Goal: Task Accomplishment & Management: Manage account settings

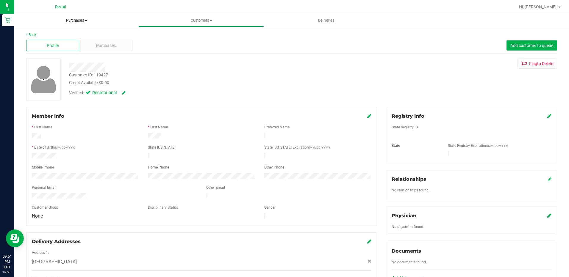
click at [78, 16] on uib-tab-heading "Purchases Summary of purchases Fulfillment All purchases" at bounding box center [76, 20] width 125 height 12
click at [81, 19] on span "Purchases" at bounding box center [76, 20] width 125 height 5
click at [80, 18] on span "Purchases" at bounding box center [76, 20] width 125 height 5
click at [44, 38] on span "Summary of purchases" at bounding box center [44, 35] width 61 height 5
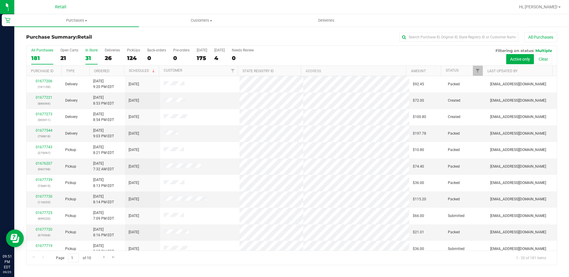
click at [91, 61] on div "31" at bounding box center [91, 58] width 12 height 7
click at [0, 0] on input "In Store 31" at bounding box center [0, 0] width 0 height 0
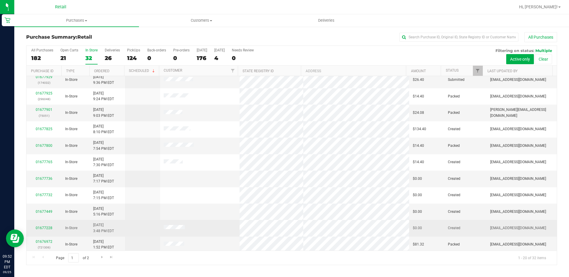
scroll to position [155, 0]
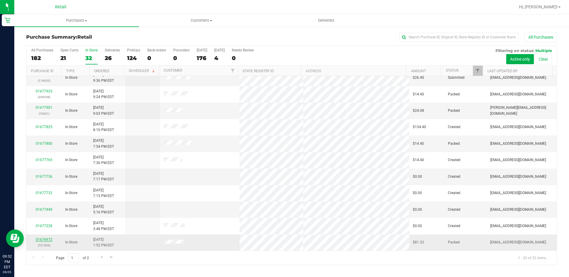
click at [50, 239] on link "01676972" at bounding box center [44, 240] width 17 height 4
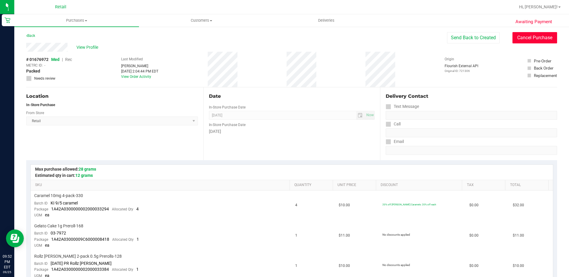
click at [526, 34] on button "Cancel Purchase" at bounding box center [534, 37] width 45 height 11
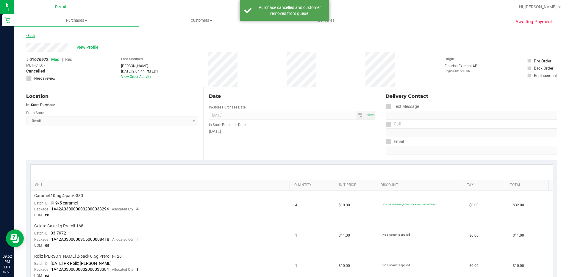
click at [33, 35] on link "Back" at bounding box center [30, 36] width 9 height 4
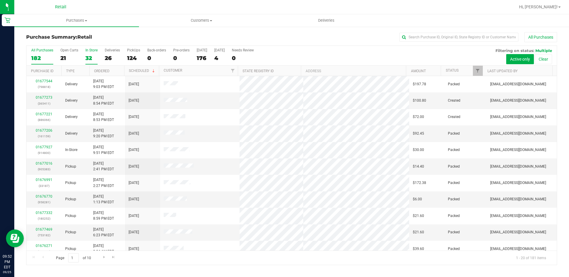
click at [92, 57] on div "32" at bounding box center [91, 58] width 12 height 7
click at [0, 0] on input "In Store 32" at bounding box center [0, 0] width 0 height 0
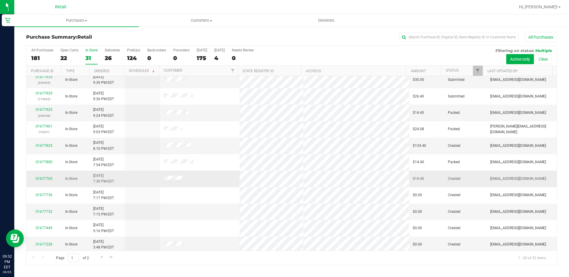
scroll to position [155, 0]
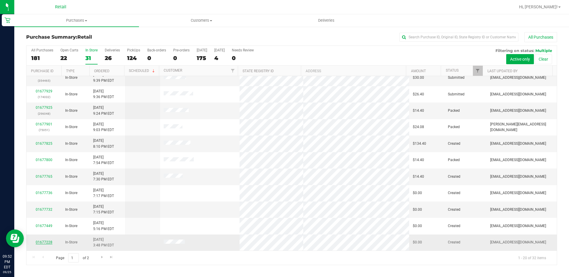
click at [45, 243] on link "01677228" at bounding box center [44, 242] width 17 height 4
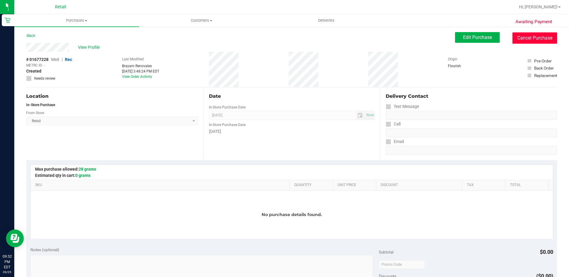
click at [542, 35] on button "Cancel Purchase" at bounding box center [534, 37] width 45 height 11
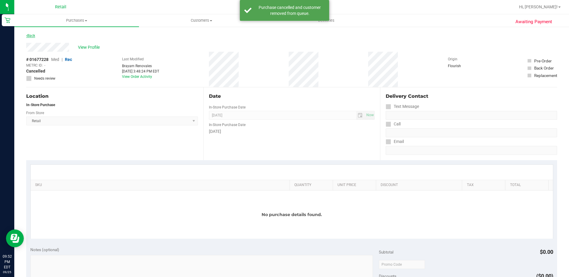
click at [33, 35] on link "Back" at bounding box center [30, 36] width 9 height 4
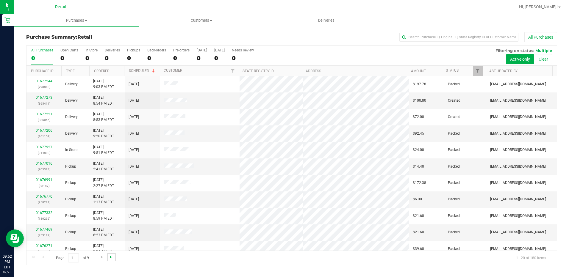
click at [111, 257] on span "Go to the last page" at bounding box center [111, 257] width 5 height 5
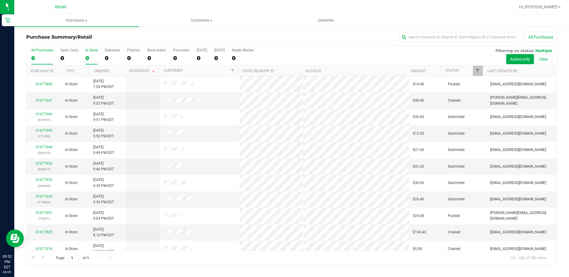
click at [89, 57] on div "0" at bounding box center [91, 58] width 12 height 7
click at [0, 0] on input "In Store 0" at bounding box center [0, 0] width 0 height 0
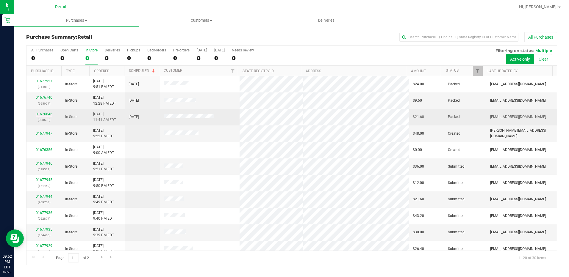
click at [45, 115] on link "01676646" at bounding box center [44, 114] width 17 height 4
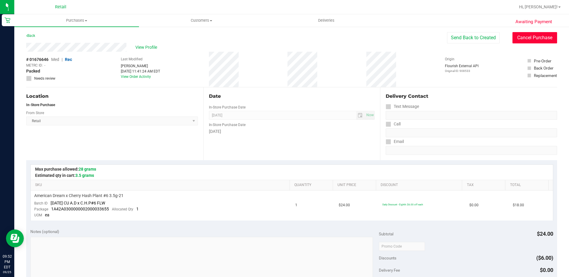
click at [525, 34] on button "Cancel Purchase" at bounding box center [534, 37] width 45 height 11
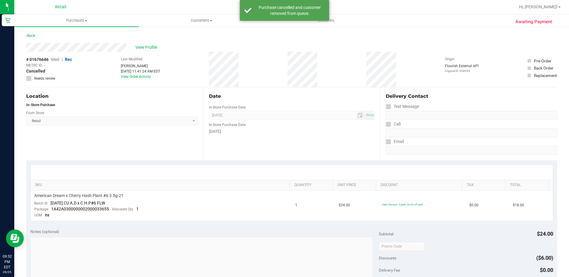
click at [33, 38] on div "Back" at bounding box center [30, 35] width 9 height 7
click at [33, 36] on link "Back" at bounding box center [30, 36] width 9 height 4
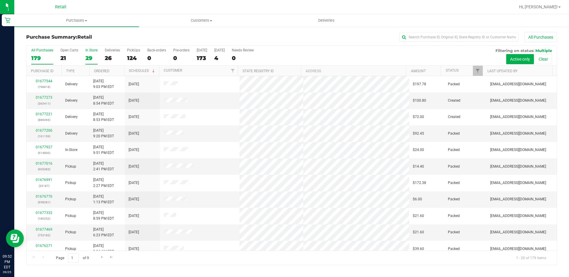
click at [88, 60] on div "29" at bounding box center [91, 58] width 12 height 7
click at [0, 0] on input "In Store 29" at bounding box center [0, 0] width 0 height 0
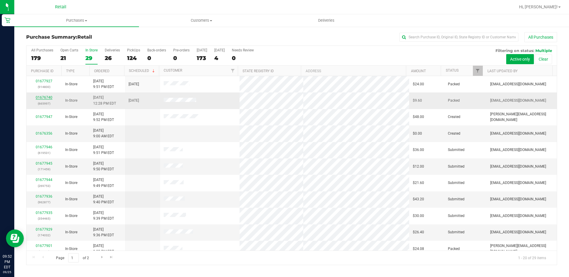
click at [50, 96] on link "01676740" at bounding box center [44, 98] width 17 height 4
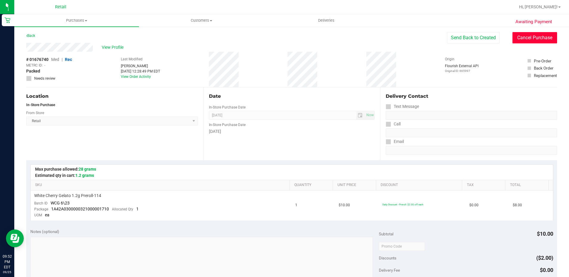
click at [529, 37] on button "Cancel Purchase" at bounding box center [534, 37] width 45 height 11
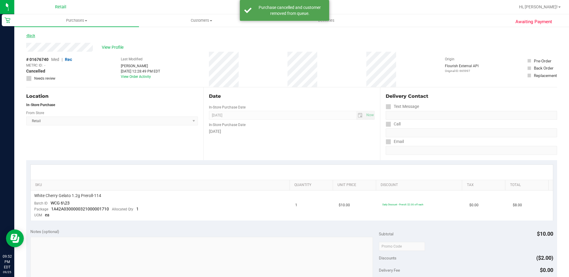
click at [32, 37] on link "Back" at bounding box center [30, 36] width 9 height 4
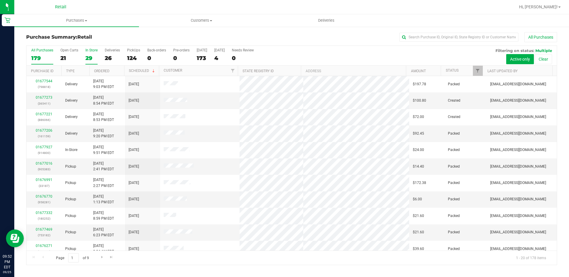
click at [93, 58] on div "29" at bounding box center [91, 58] width 12 height 7
click at [0, 0] on input "In Store 29" at bounding box center [0, 0] width 0 height 0
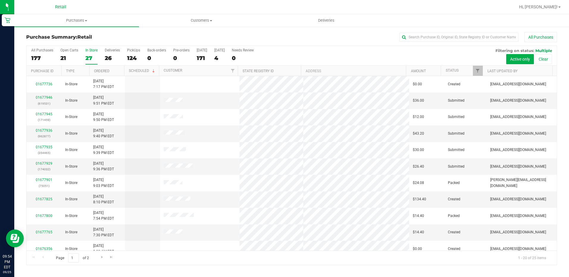
click at [90, 52] on div "In Store" at bounding box center [91, 50] width 12 height 4
click at [0, 0] on input "In Store 27" at bounding box center [0, 0] width 0 height 0
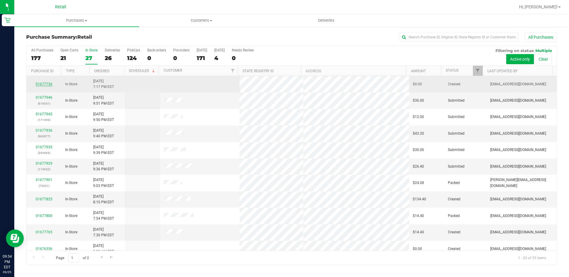
click at [48, 84] on link "01677736" at bounding box center [44, 84] width 17 height 4
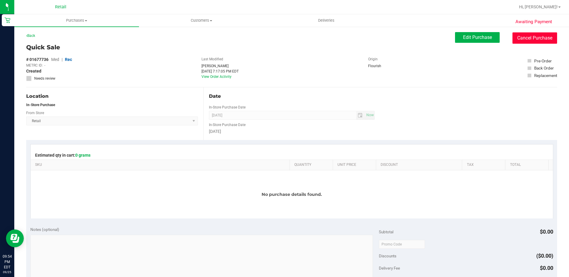
click at [523, 37] on button "Cancel Purchase" at bounding box center [534, 37] width 45 height 11
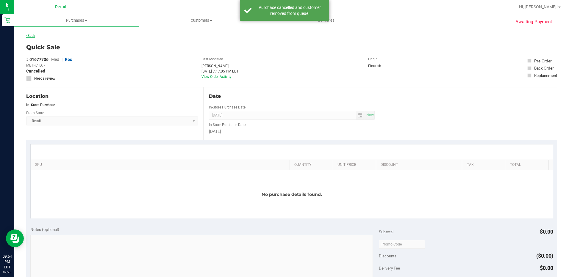
click at [32, 37] on link "Back" at bounding box center [30, 36] width 9 height 4
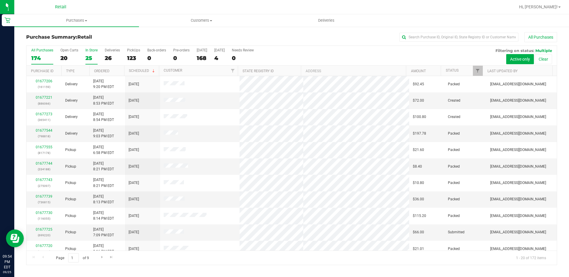
click at [90, 54] on label "In Store 25" at bounding box center [91, 56] width 12 height 16
click at [0, 0] on input "In Store 25" at bounding box center [0, 0] width 0 height 0
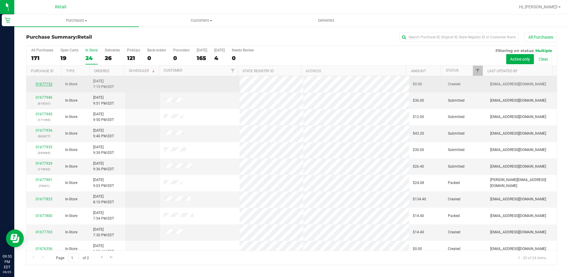
click at [47, 83] on link "01677732" at bounding box center [44, 84] width 17 height 4
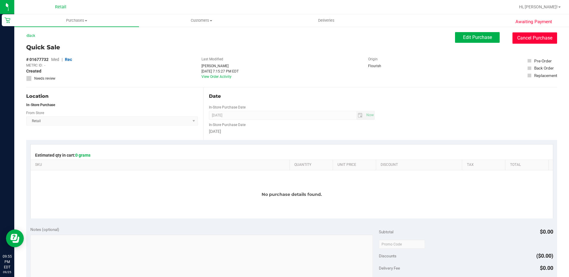
click at [523, 34] on button "Cancel Purchase" at bounding box center [534, 37] width 45 height 11
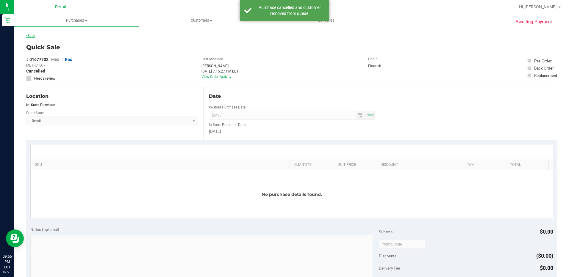
click at [32, 37] on link "Back" at bounding box center [30, 36] width 9 height 4
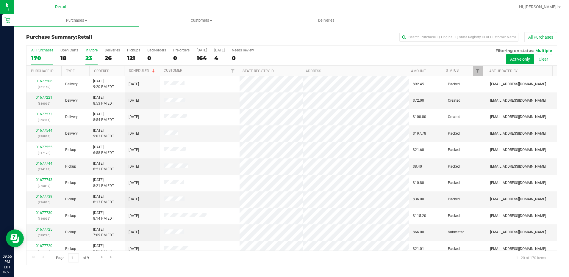
click at [87, 51] on div "In Store" at bounding box center [91, 50] width 12 height 4
click at [0, 0] on input "In Store 23" at bounding box center [0, 0] width 0 height 0
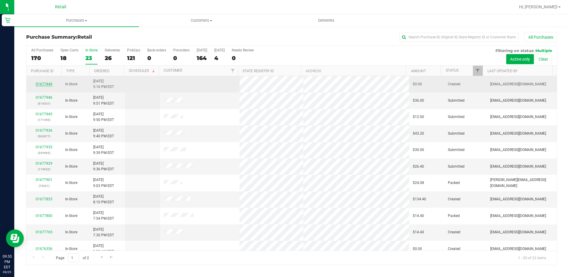
click at [44, 83] on link "01677449" at bounding box center [44, 84] width 17 height 4
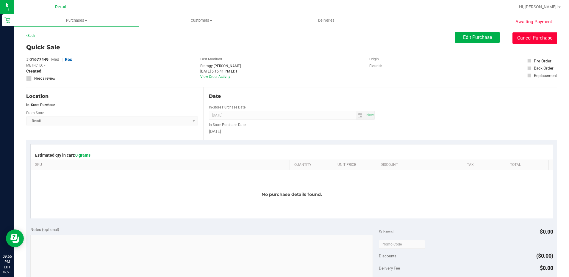
click at [526, 41] on button "Cancel Purchase" at bounding box center [534, 37] width 45 height 11
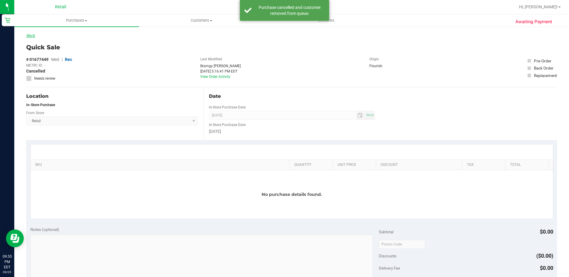
click at [29, 35] on link "Back" at bounding box center [30, 36] width 9 height 4
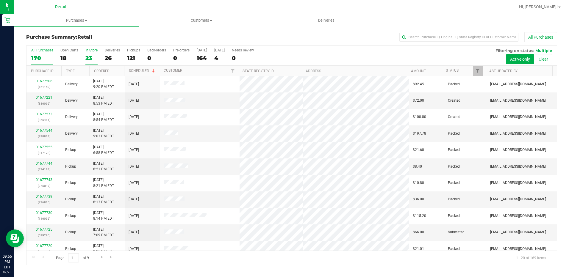
click at [88, 53] on label "In Store 23" at bounding box center [91, 56] width 12 height 16
click at [0, 0] on input "In Store 23" at bounding box center [0, 0] width 0 height 0
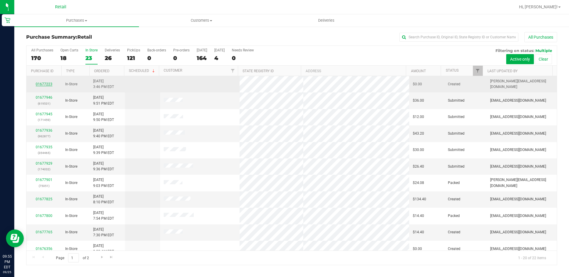
click at [47, 84] on link "01677223" at bounding box center [44, 84] width 17 height 4
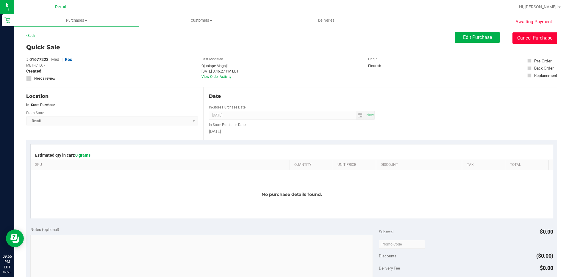
click at [541, 35] on button "Cancel Purchase" at bounding box center [534, 37] width 45 height 11
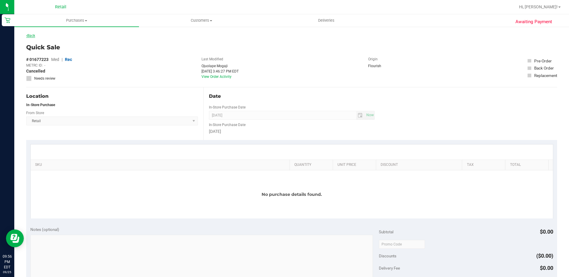
click at [32, 34] on link "Back" at bounding box center [30, 36] width 9 height 4
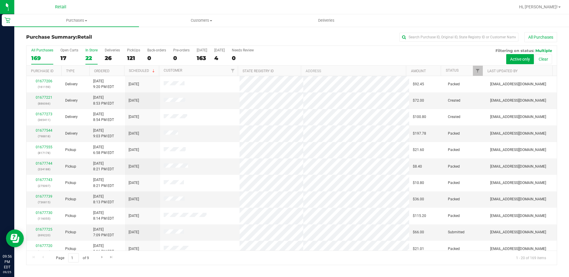
click at [92, 56] on div "22" at bounding box center [91, 58] width 12 height 7
click at [0, 0] on input "In Store 22" at bounding box center [0, 0] width 0 height 0
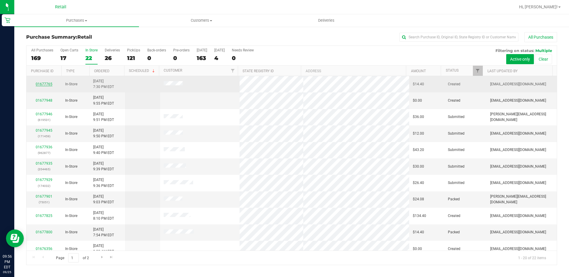
click at [48, 84] on link "01677765" at bounding box center [44, 84] width 17 height 4
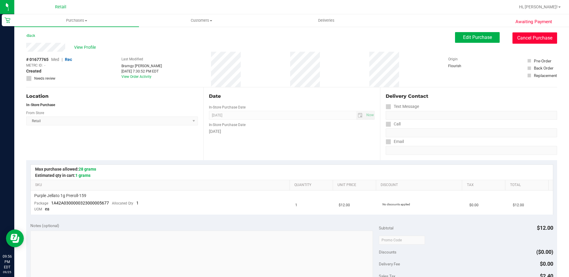
click at [521, 38] on button "Cancel Purchase" at bounding box center [534, 37] width 45 height 11
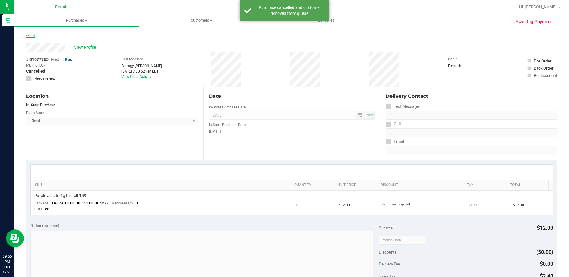
click at [31, 34] on link "Back" at bounding box center [30, 36] width 9 height 4
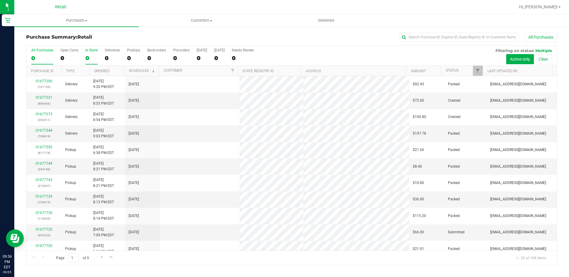
click at [91, 56] on div "0" at bounding box center [91, 58] width 12 height 7
click at [0, 0] on input "In Store 0" at bounding box center [0, 0] width 0 height 0
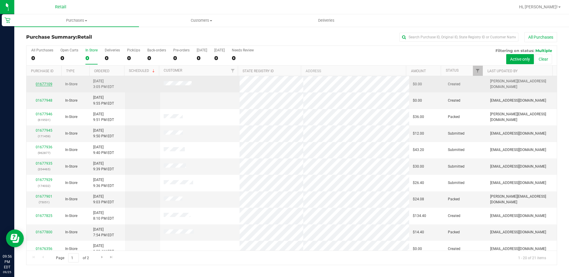
click at [46, 83] on link "01677109" at bounding box center [44, 84] width 17 height 4
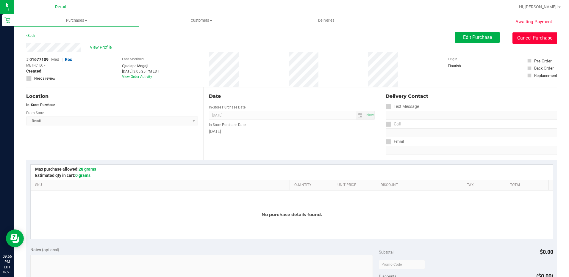
click at [526, 38] on button "Cancel Purchase" at bounding box center [534, 37] width 45 height 11
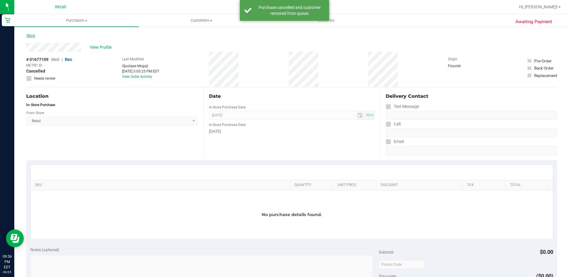
click at [31, 36] on link "Back" at bounding box center [30, 36] width 9 height 4
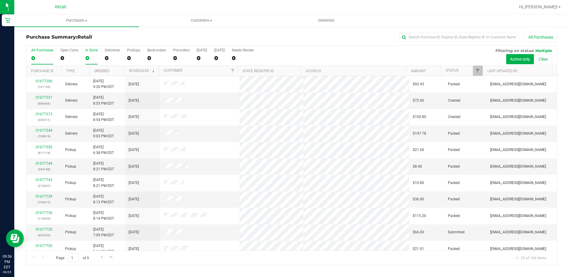
click at [90, 52] on div "In Store" at bounding box center [91, 50] width 12 height 4
click at [0, 0] on input "In Store 0" at bounding box center [0, 0] width 0 height 0
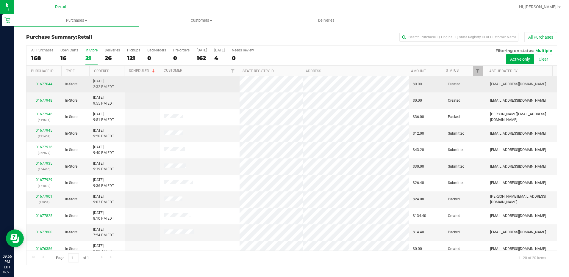
click at [43, 85] on link "01677044" at bounding box center [44, 84] width 17 height 4
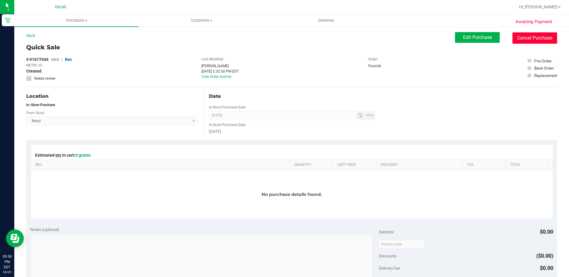
click at [543, 39] on button "Cancel Purchase" at bounding box center [534, 37] width 45 height 11
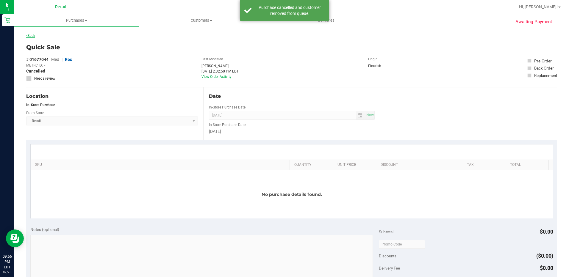
click at [35, 36] on link "Back" at bounding box center [30, 36] width 9 height 4
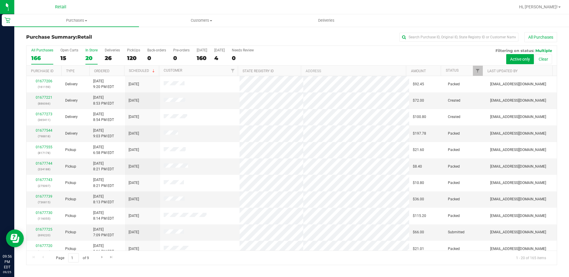
click at [92, 55] on div "20" at bounding box center [91, 58] width 12 height 7
click at [0, 0] on input "In Store 20" at bounding box center [0, 0] width 0 height 0
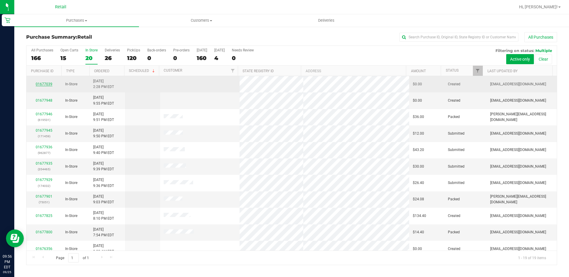
click at [50, 82] on link "01677039" at bounding box center [44, 84] width 17 height 4
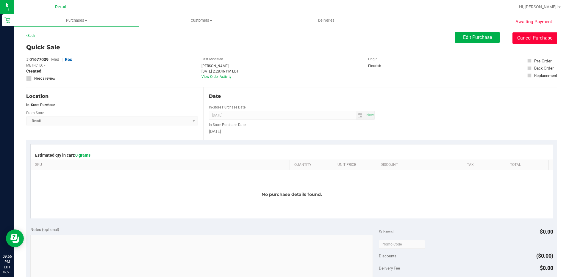
click at [542, 40] on button "Cancel Purchase" at bounding box center [534, 37] width 45 height 11
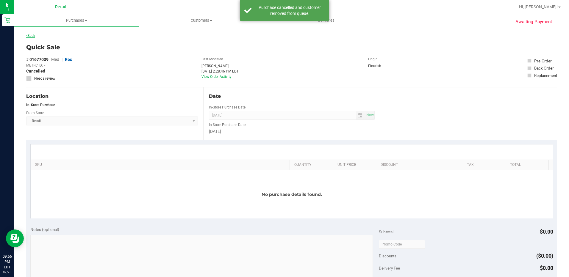
click at [33, 36] on link "Back" at bounding box center [30, 36] width 9 height 4
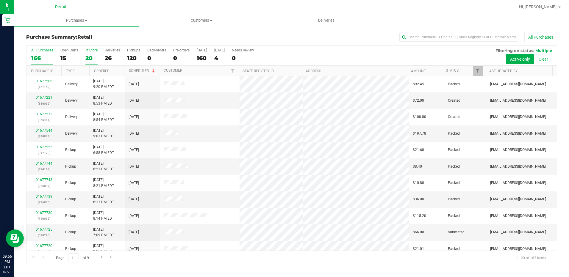
click at [92, 53] on label "In Store 20" at bounding box center [91, 56] width 12 height 16
click at [0, 0] on input "In Store 20" at bounding box center [0, 0] width 0 height 0
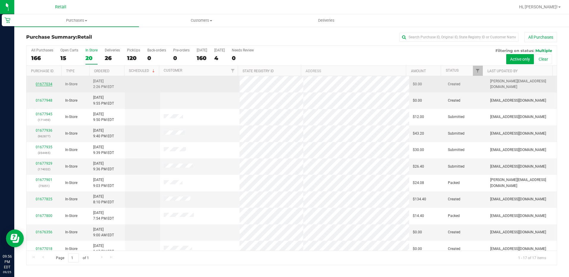
click at [45, 83] on link "01677034" at bounding box center [44, 84] width 17 height 4
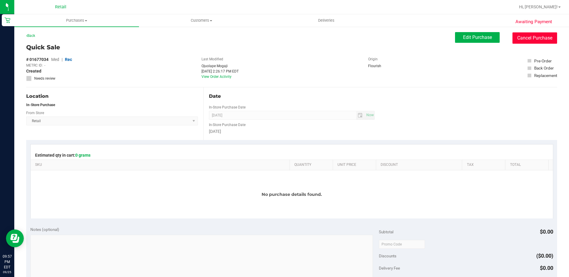
click at [533, 36] on button "Cancel Purchase" at bounding box center [534, 37] width 45 height 11
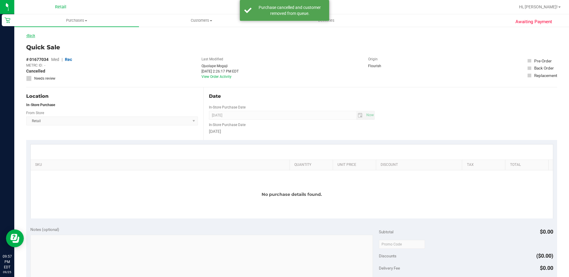
click at [33, 35] on link "Back" at bounding box center [30, 36] width 9 height 4
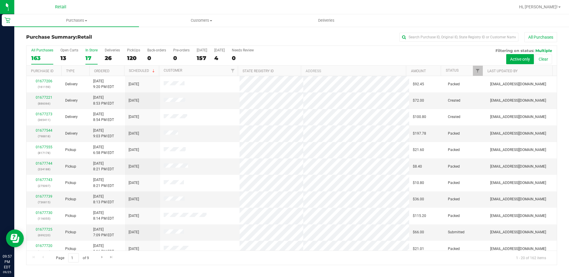
click at [91, 55] on div "17" at bounding box center [91, 58] width 12 height 7
click at [0, 0] on input "In Store 17" at bounding box center [0, 0] width 0 height 0
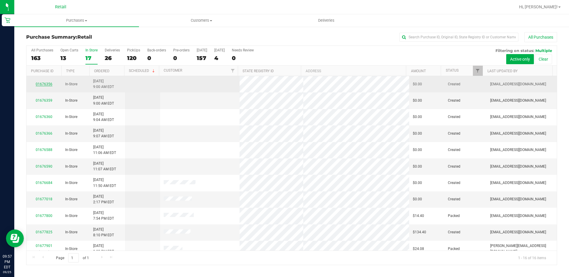
click at [46, 83] on link "01676356" at bounding box center [44, 84] width 17 height 4
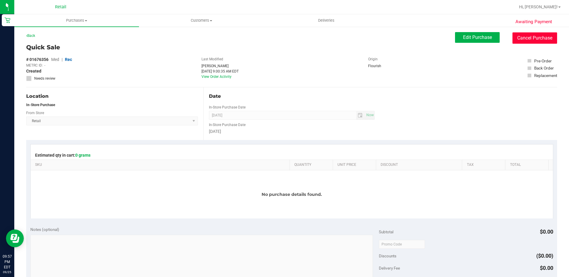
click at [520, 35] on button "Cancel Purchase" at bounding box center [534, 37] width 45 height 11
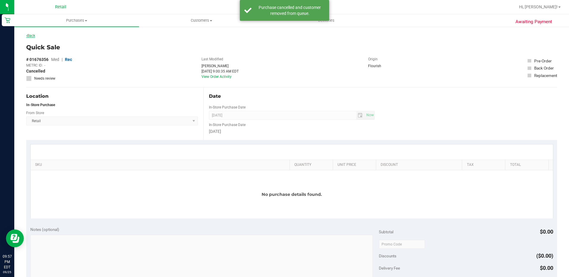
click at [33, 35] on link "Back" at bounding box center [30, 36] width 9 height 4
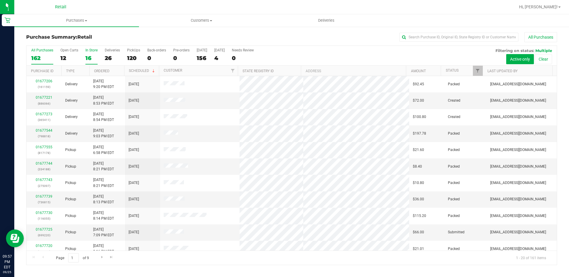
click at [89, 53] on label "In Store 16" at bounding box center [91, 56] width 12 height 16
click at [0, 0] on input "In Store 16" at bounding box center [0, 0] width 0 height 0
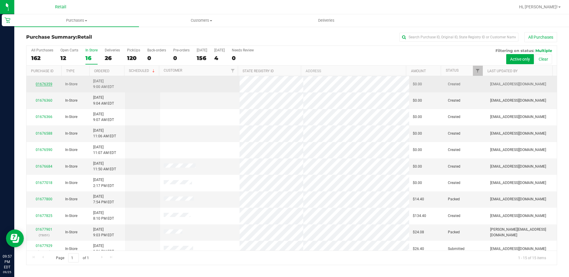
click at [51, 83] on link "01676359" at bounding box center [44, 84] width 17 height 4
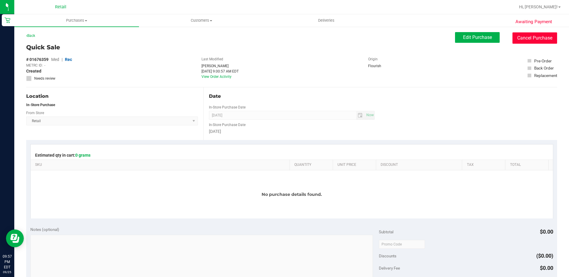
click at [543, 40] on button "Cancel Purchase" at bounding box center [534, 37] width 45 height 11
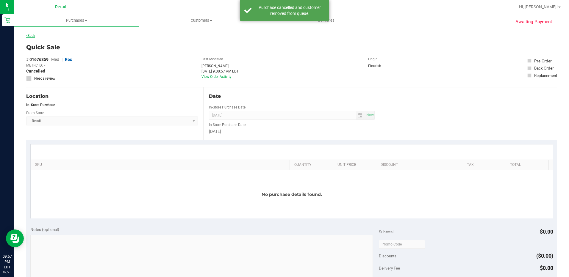
click at [32, 35] on link "Back" at bounding box center [30, 36] width 9 height 4
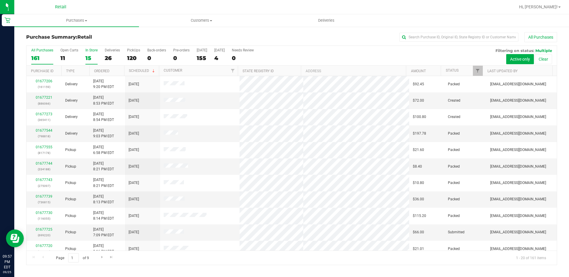
click at [93, 54] on label "In Store 15" at bounding box center [91, 56] width 12 height 16
click at [0, 0] on input "In Store 15" at bounding box center [0, 0] width 0 height 0
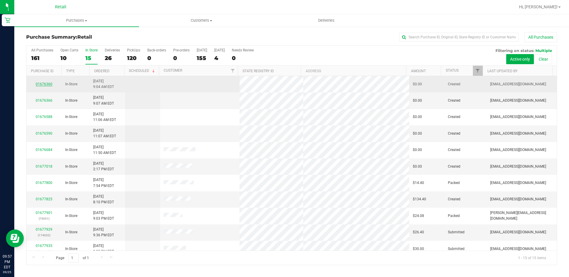
click at [46, 83] on link "01676360" at bounding box center [44, 84] width 17 height 4
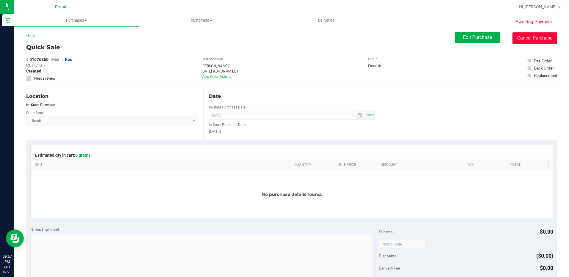
click at [531, 39] on button "Cancel Purchase" at bounding box center [534, 37] width 45 height 11
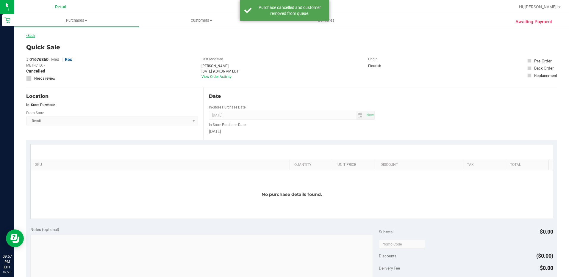
click at [29, 35] on link "Back" at bounding box center [30, 36] width 9 height 4
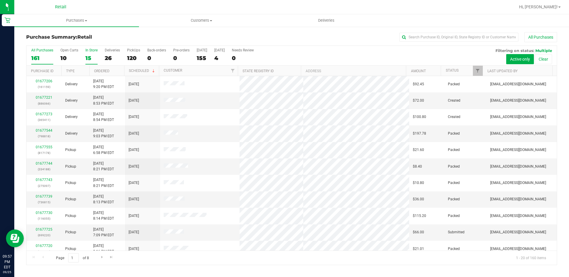
click at [92, 57] on div "15" at bounding box center [91, 58] width 12 height 7
click at [0, 0] on input "In Store 15" at bounding box center [0, 0] width 0 height 0
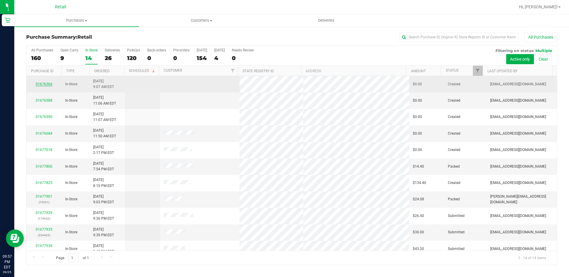
click at [49, 86] on link "01676366" at bounding box center [44, 84] width 17 height 4
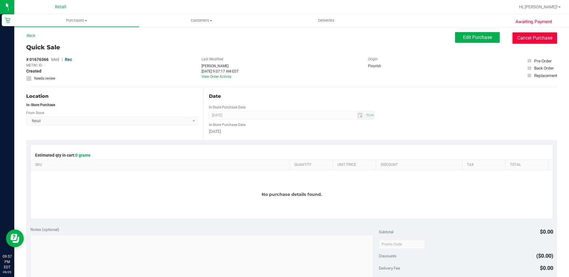
click at [533, 34] on button "Cancel Purchase" at bounding box center [534, 37] width 45 height 11
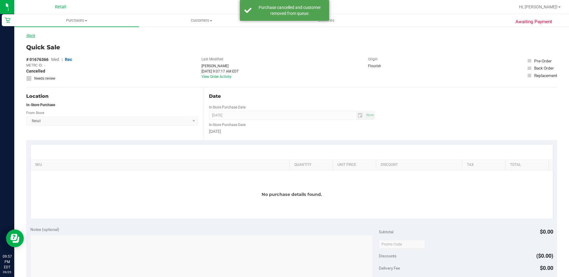
click at [30, 36] on link "Back" at bounding box center [30, 36] width 9 height 4
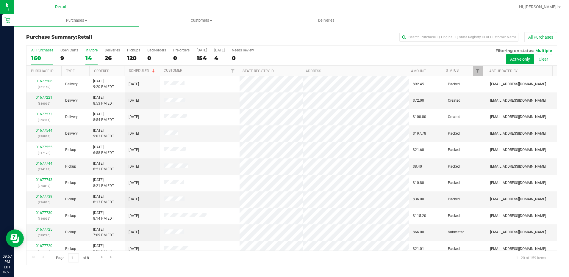
click at [92, 54] on label "In Store 14" at bounding box center [91, 56] width 12 height 16
click at [0, 0] on input "In Store 14" at bounding box center [0, 0] width 0 height 0
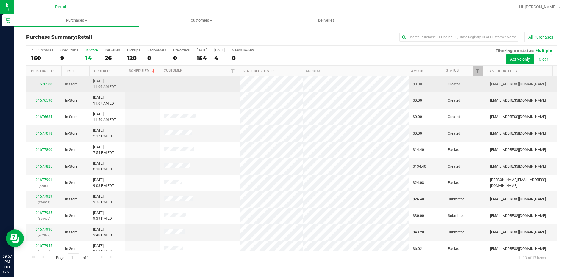
click at [45, 83] on link "01676588" at bounding box center [44, 84] width 17 height 4
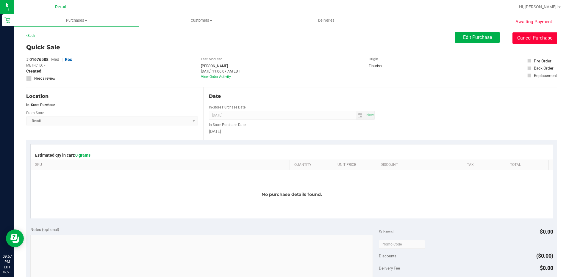
click at [543, 35] on button "Cancel Purchase" at bounding box center [534, 37] width 45 height 11
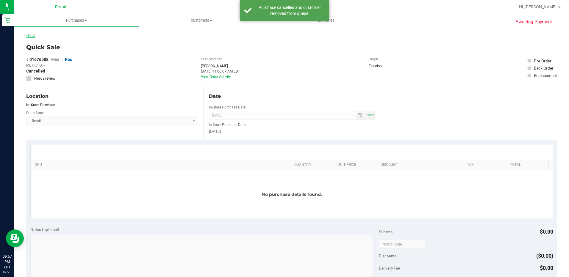
click at [32, 34] on link "Back" at bounding box center [30, 36] width 9 height 4
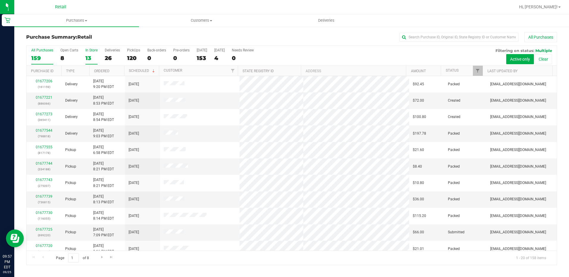
click at [91, 57] on div "13" at bounding box center [91, 58] width 12 height 7
click at [0, 0] on input "In Store 13" at bounding box center [0, 0] width 0 height 0
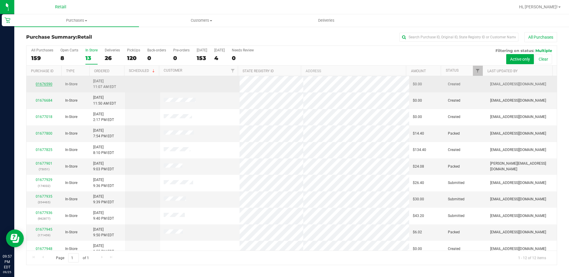
click at [49, 83] on link "01676590" at bounding box center [44, 84] width 17 height 4
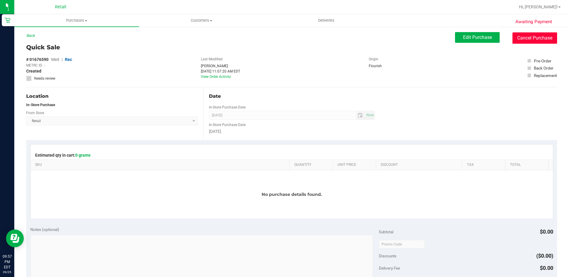
click at [537, 35] on button "Cancel Purchase" at bounding box center [534, 37] width 45 height 11
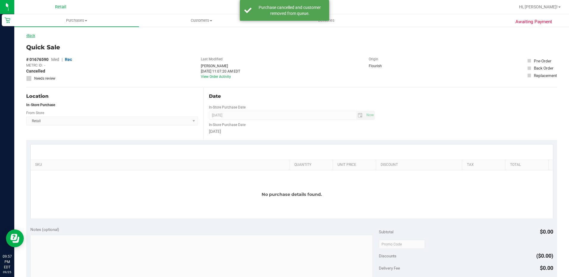
click at [33, 36] on link "Back" at bounding box center [30, 36] width 9 height 4
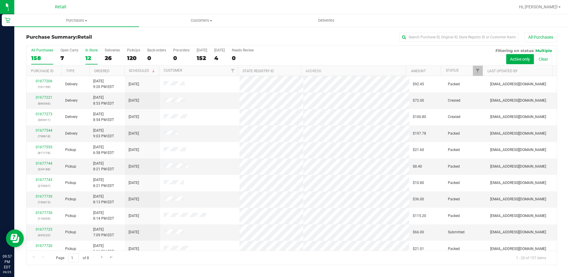
click at [89, 57] on div "12" at bounding box center [91, 58] width 12 height 7
click at [0, 0] on input "In Store 12" at bounding box center [0, 0] width 0 height 0
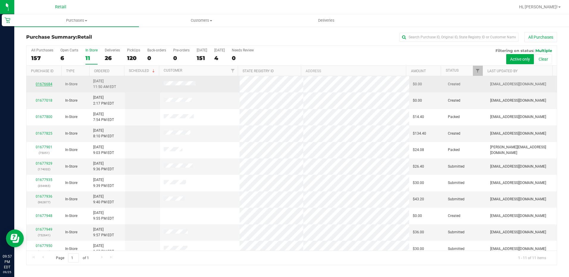
click at [42, 84] on link "01676684" at bounding box center [44, 84] width 17 height 4
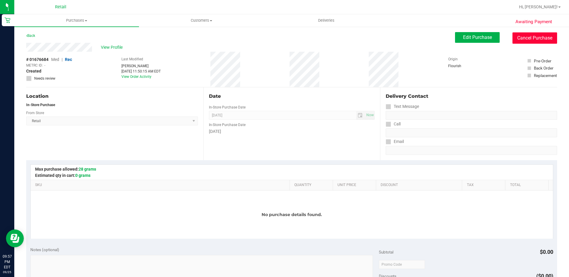
click at [525, 36] on button "Cancel Purchase" at bounding box center [534, 37] width 45 height 11
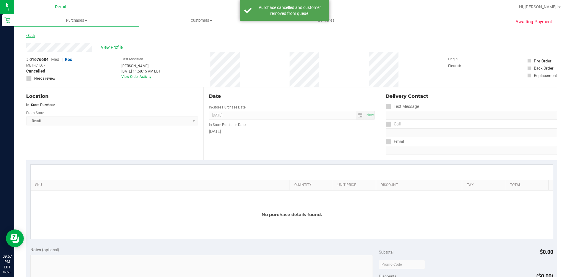
click at [34, 36] on link "Back" at bounding box center [30, 36] width 9 height 4
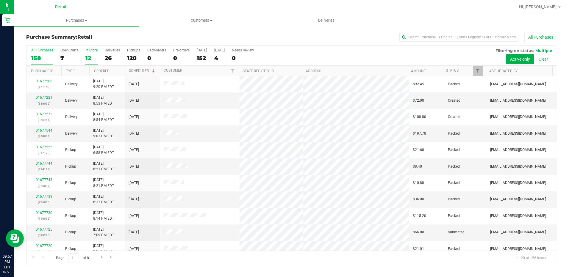
click at [91, 55] on div "12" at bounding box center [91, 58] width 12 height 7
click at [0, 0] on input "In Store 12" at bounding box center [0, 0] width 0 height 0
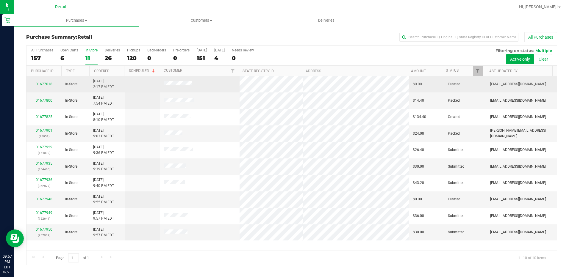
click at [46, 85] on link "01677018" at bounding box center [44, 84] width 17 height 4
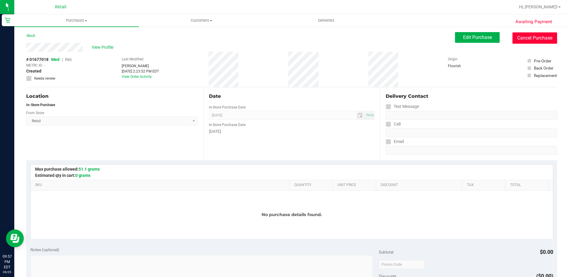
click at [528, 39] on button "Cancel Purchase" at bounding box center [534, 37] width 45 height 11
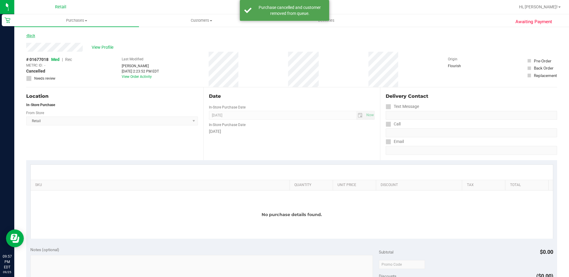
click at [35, 36] on link "Back" at bounding box center [30, 36] width 9 height 4
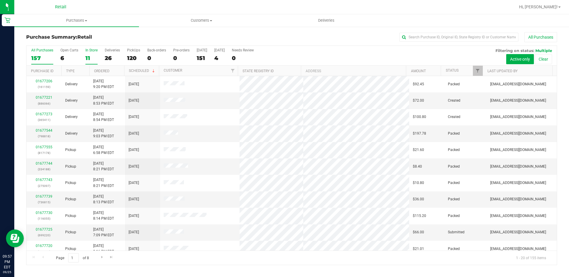
click at [93, 53] on label "In Store 11" at bounding box center [91, 56] width 12 height 16
click at [0, 0] on input "In Store 11" at bounding box center [0, 0] width 0 height 0
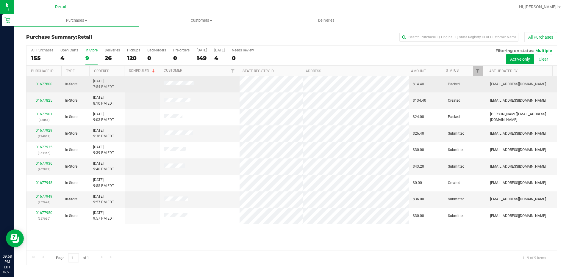
click at [43, 83] on link "01677800" at bounding box center [44, 84] width 17 height 4
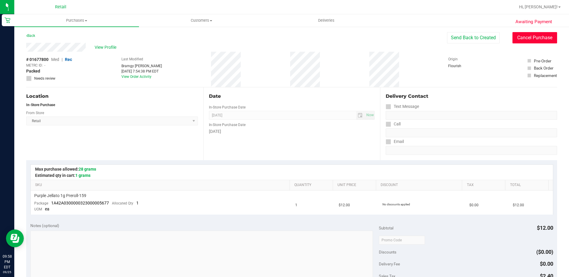
drag, startPoint x: 539, startPoint y: 37, endPoint x: 304, endPoint y: 29, distance: 234.9
click at [539, 37] on button "Cancel Purchase" at bounding box center [534, 37] width 45 height 11
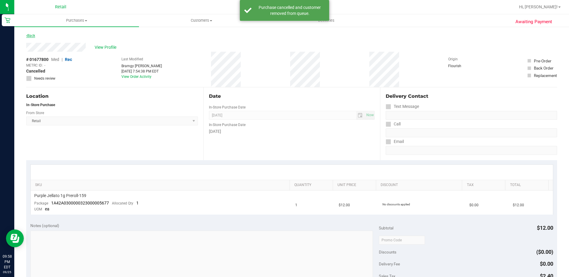
click at [28, 35] on link "Back" at bounding box center [30, 36] width 9 height 4
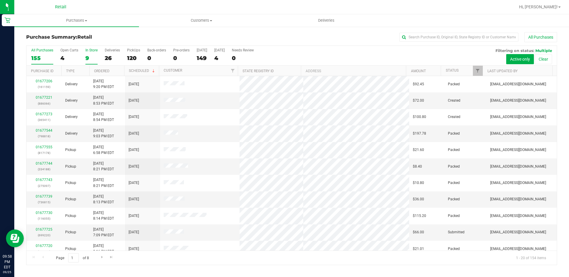
click at [86, 58] on div "9" at bounding box center [91, 58] width 12 height 7
click at [0, 0] on input "In Store 9" at bounding box center [0, 0] width 0 height 0
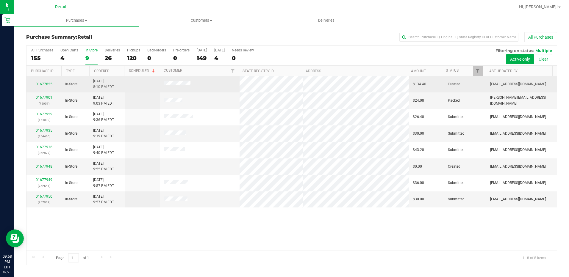
click at [41, 84] on link "01677825" at bounding box center [44, 84] width 17 height 4
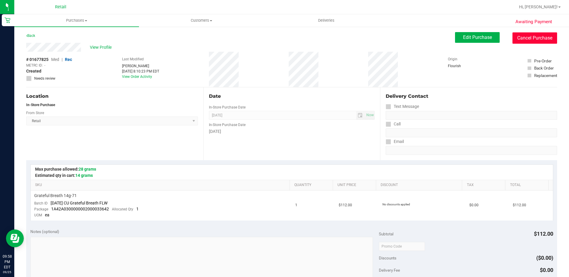
click at [523, 38] on button "Cancel Purchase" at bounding box center [534, 37] width 45 height 11
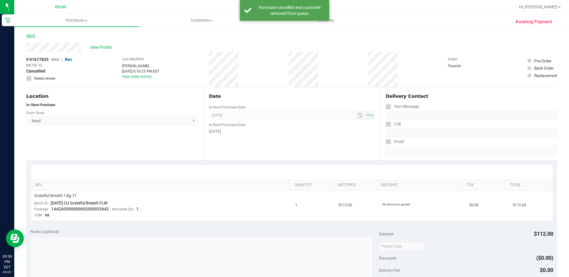
click at [34, 37] on link "Back" at bounding box center [30, 36] width 9 height 4
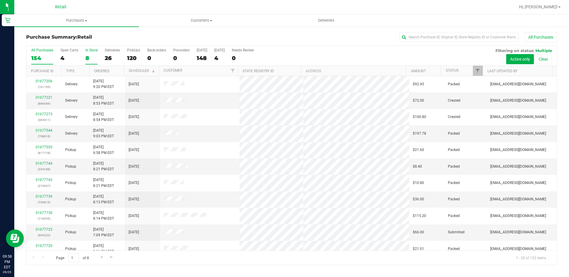
click at [89, 56] on div "8" at bounding box center [91, 58] width 12 height 7
click at [0, 0] on input "In Store 8" at bounding box center [0, 0] width 0 height 0
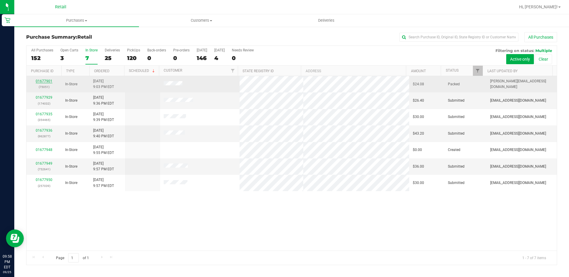
click at [49, 83] on link "01677901" at bounding box center [44, 81] width 17 height 4
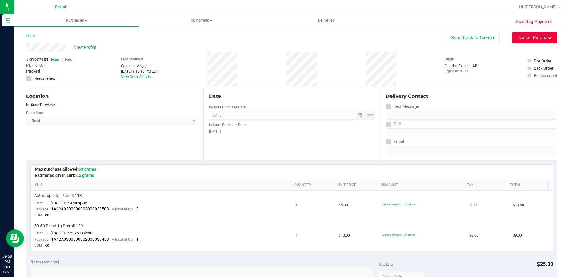
click at [517, 41] on button "Cancel Purchase" at bounding box center [534, 37] width 45 height 11
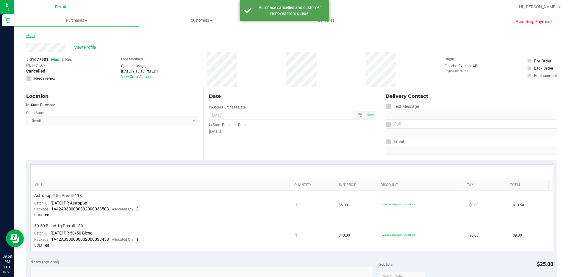
click at [32, 35] on link "Back" at bounding box center [30, 36] width 9 height 4
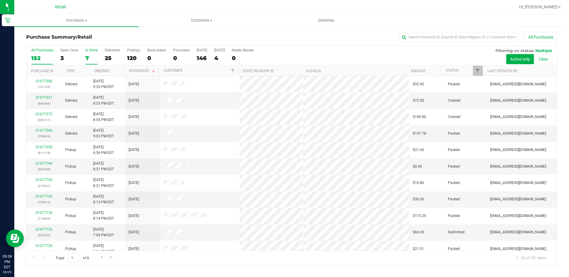
click at [90, 54] on label "In Store 7" at bounding box center [91, 56] width 12 height 16
click at [0, 0] on input "In Store 7" at bounding box center [0, 0] width 0 height 0
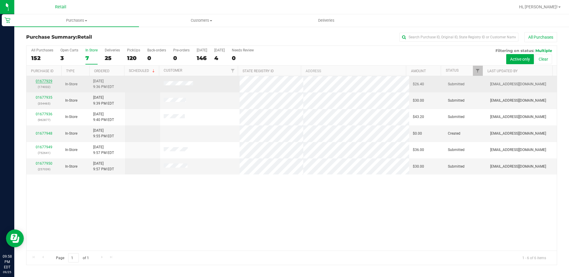
click at [43, 82] on link "01677929" at bounding box center [44, 81] width 17 height 4
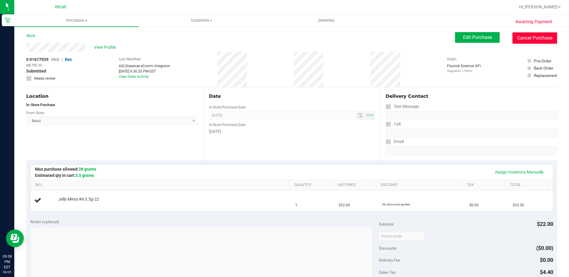
click at [524, 37] on button "Cancel Purchase" at bounding box center [534, 37] width 45 height 11
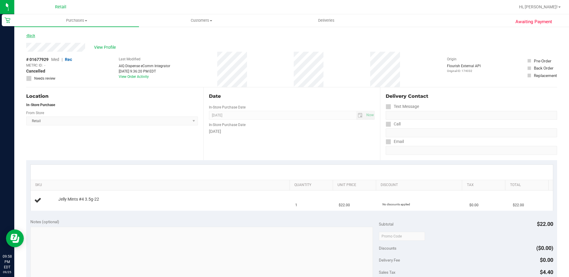
click at [34, 36] on link "Back" at bounding box center [30, 36] width 9 height 4
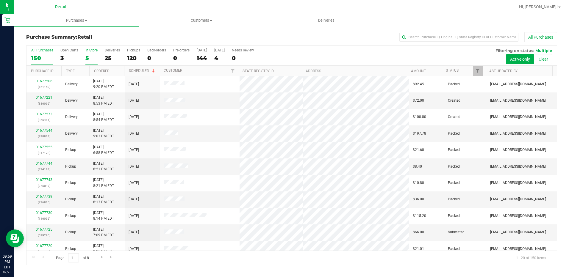
click at [94, 54] on label "In Store 5" at bounding box center [91, 56] width 12 height 16
click at [0, 0] on input "In Store 5" at bounding box center [0, 0] width 0 height 0
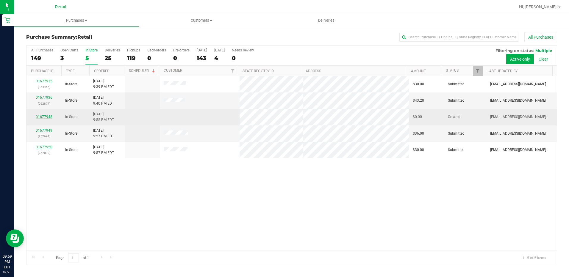
click at [47, 117] on link "01677948" at bounding box center [44, 117] width 17 height 4
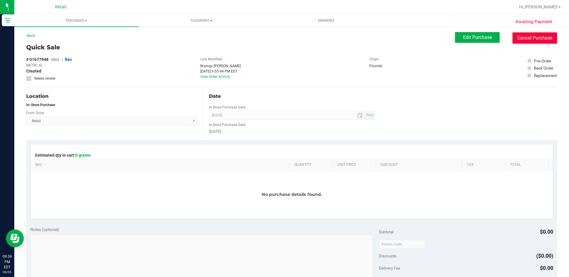
click at [529, 38] on button "Cancel Purchase" at bounding box center [534, 37] width 45 height 11
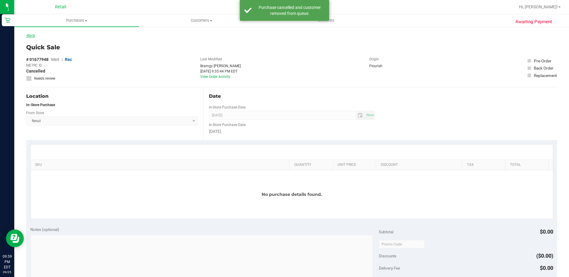
click at [32, 35] on link "Back" at bounding box center [30, 36] width 9 height 4
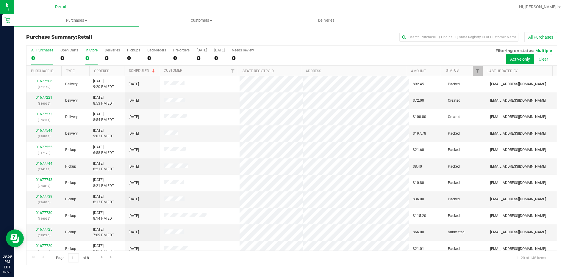
click at [91, 55] on div "0" at bounding box center [91, 58] width 12 height 7
click at [0, 0] on input "In Store 0" at bounding box center [0, 0] width 0 height 0
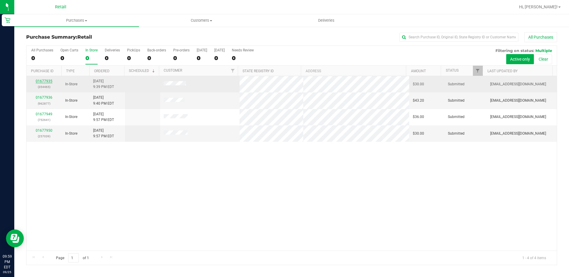
click at [46, 82] on link "01677935" at bounding box center [44, 81] width 17 height 4
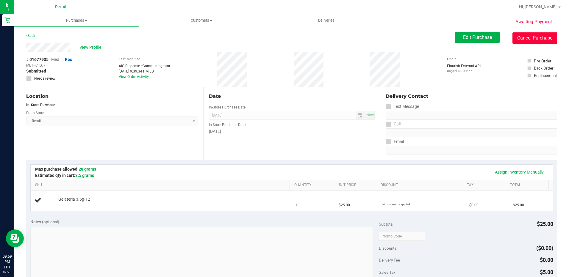
click at [546, 39] on button "Cancel Purchase" at bounding box center [534, 37] width 45 height 11
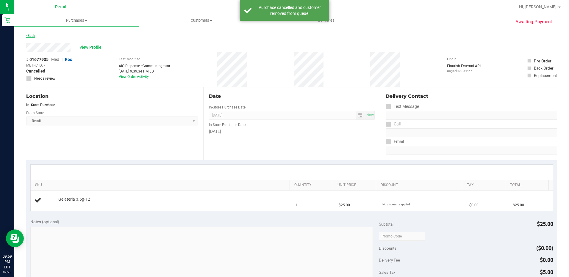
click at [30, 35] on link "Back" at bounding box center [30, 36] width 9 height 4
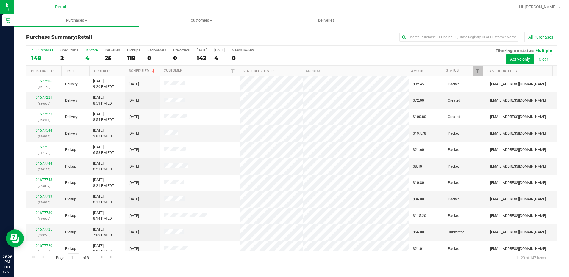
click at [90, 53] on label "In Store 4" at bounding box center [91, 56] width 12 height 16
click at [0, 0] on input "In Store 4" at bounding box center [0, 0] width 0 height 0
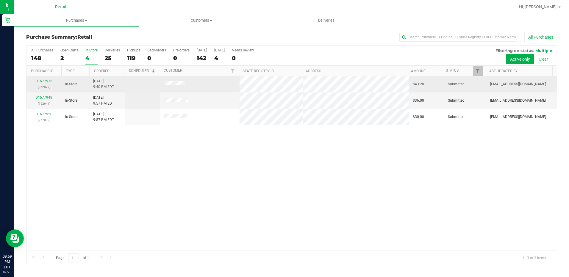
click at [43, 80] on link "01677936" at bounding box center [44, 81] width 17 height 4
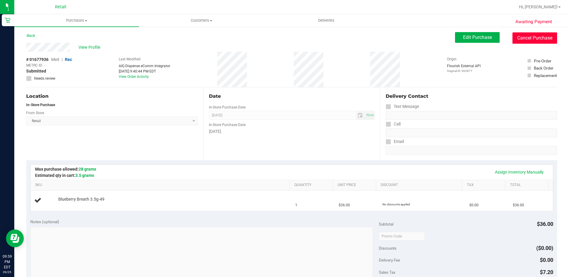
click at [533, 35] on button "Cancel Purchase" at bounding box center [534, 37] width 45 height 11
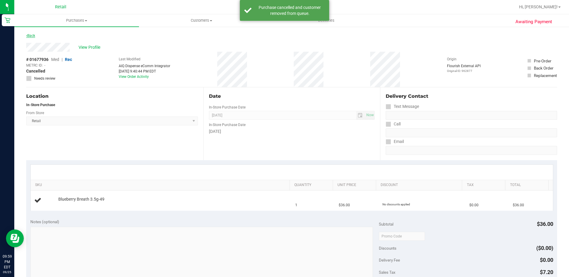
click at [31, 34] on link "Back" at bounding box center [30, 36] width 9 height 4
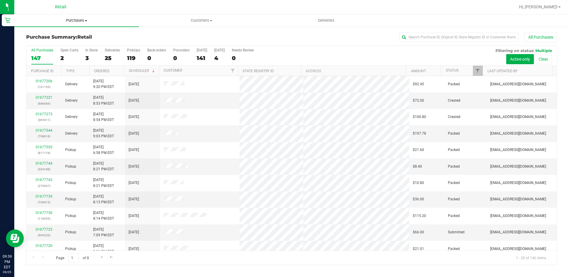
click at [83, 21] on span "Purchases" at bounding box center [76, 20] width 125 height 5
click at [50, 40] on li "Fulfillment" at bounding box center [76, 43] width 125 height 7
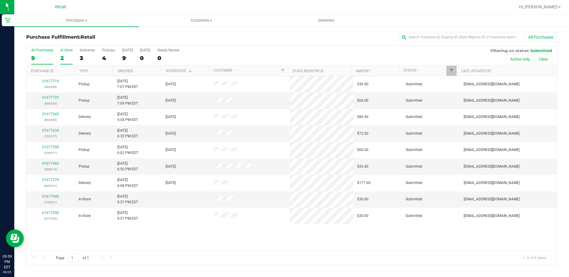
click at [62, 52] on div "In Store" at bounding box center [66, 50] width 12 height 4
click at [0, 0] on input "In Store 2" at bounding box center [0, 0] width 0 height 0
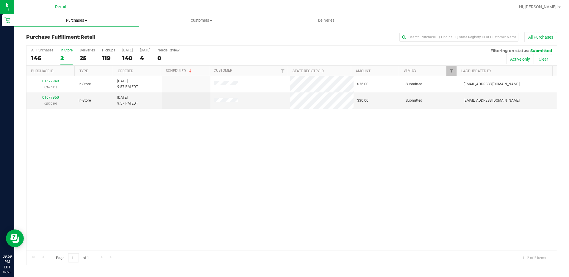
click at [74, 19] on span "Purchases" at bounding box center [76, 20] width 125 height 5
click at [45, 41] on span "Fulfillment" at bounding box center [32, 42] width 37 height 5
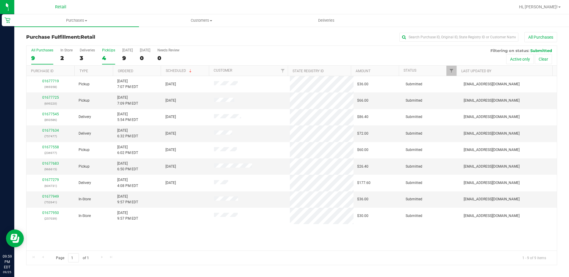
click at [108, 54] on label "PickUps 4" at bounding box center [108, 56] width 13 height 16
click at [0, 0] on input "PickUps 4" at bounding box center [0, 0] width 0 height 0
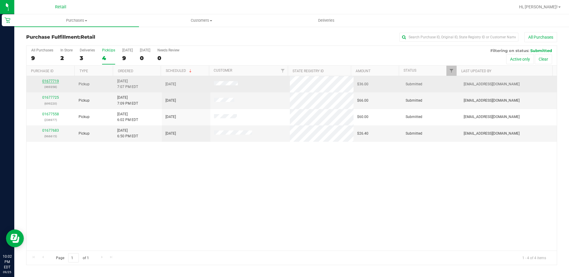
click at [55, 79] on link "01677719" at bounding box center [50, 81] width 17 height 4
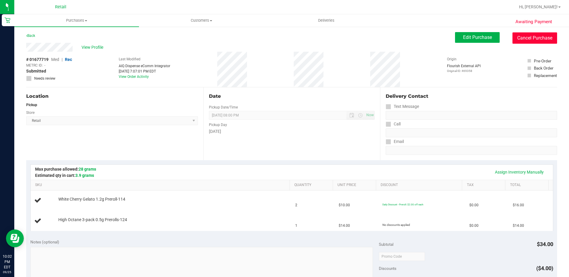
click at [516, 42] on button "Cancel Purchase" at bounding box center [534, 37] width 45 height 11
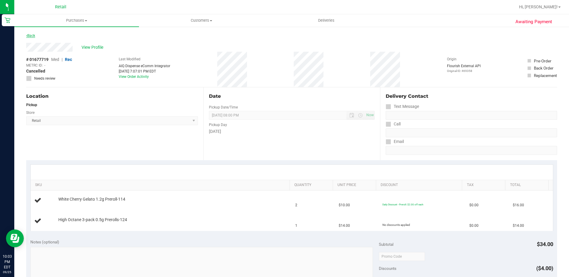
click at [29, 35] on link "Back" at bounding box center [30, 36] width 9 height 4
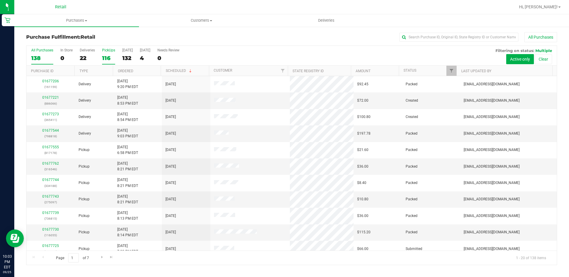
click at [107, 52] on div "PickUps" at bounding box center [108, 50] width 13 height 4
click at [0, 0] on input "PickUps 116" at bounding box center [0, 0] width 0 height 0
click at [76, 20] on span "Purchases" at bounding box center [76, 20] width 125 height 5
click at [49, 43] on span "Fulfillment" at bounding box center [32, 42] width 37 height 5
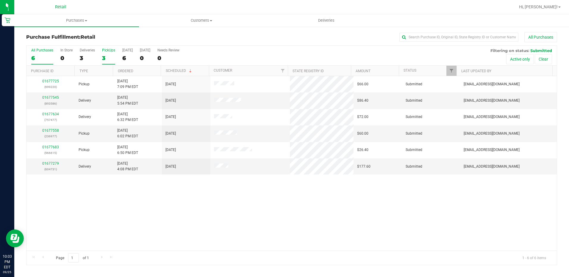
click at [110, 55] on div "3" at bounding box center [108, 58] width 13 height 7
click at [0, 0] on input "PickUps 3" at bounding box center [0, 0] width 0 height 0
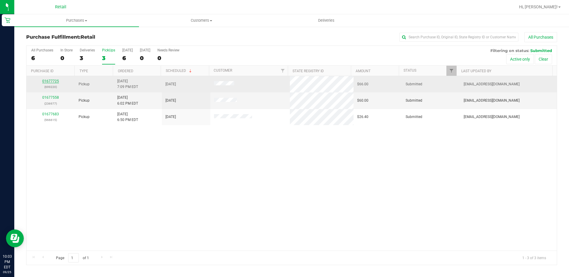
click at [57, 81] on link "01677725" at bounding box center [50, 81] width 17 height 4
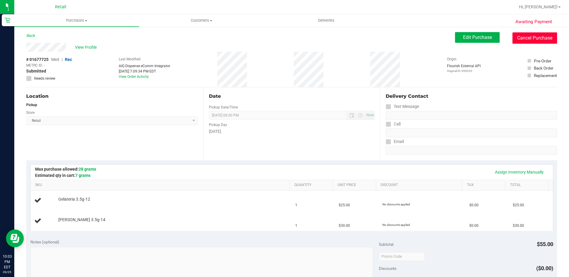
click at [529, 38] on button "Cancel Purchase" at bounding box center [534, 37] width 45 height 11
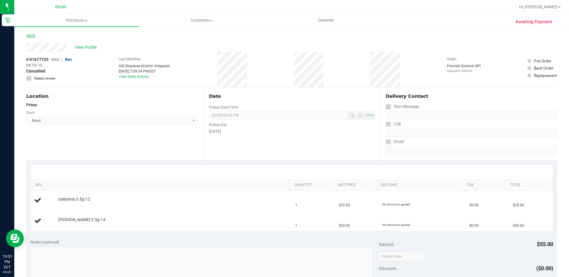
click at [33, 36] on link "Back" at bounding box center [30, 36] width 9 height 4
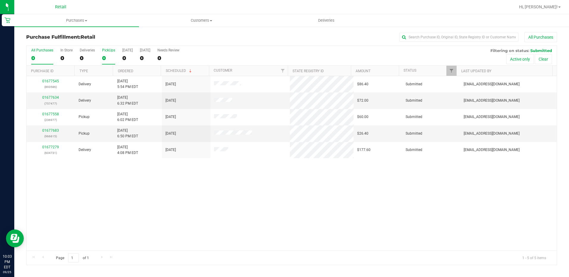
click at [106, 53] on label "PickUps 0" at bounding box center [108, 56] width 13 height 16
click at [0, 0] on input "PickUps 0" at bounding box center [0, 0] width 0 height 0
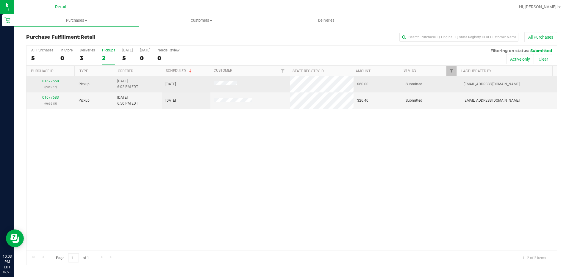
click at [51, 79] on div "01677558 (236977)" at bounding box center [50, 84] width 41 height 11
click at [55, 82] on link "01677558" at bounding box center [50, 81] width 17 height 4
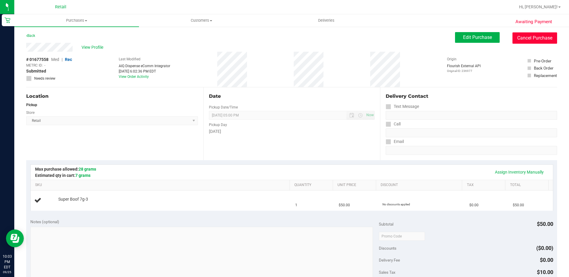
click at [529, 39] on button "Cancel Purchase" at bounding box center [534, 37] width 45 height 11
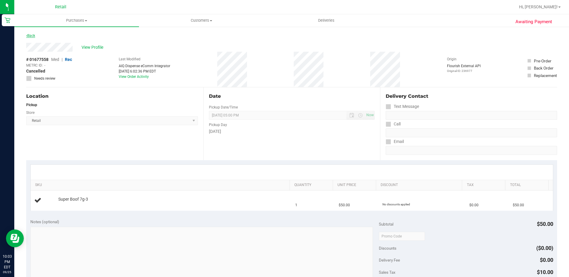
click at [34, 36] on link "Back" at bounding box center [30, 36] width 9 height 4
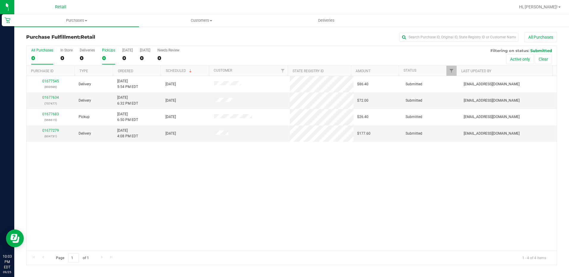
click at [108, 56] on div "0" at bounding box center [108, 58] width 13 height 7
click at [0, 0] on input "PickUps 0" at bounding box center [0, 0] width 0 height 0
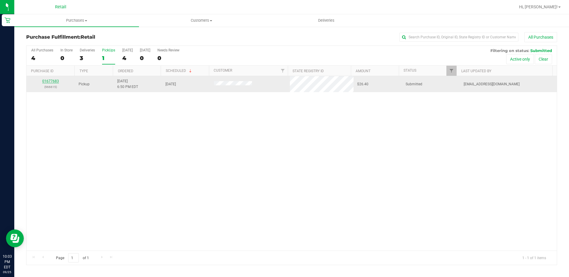
click at [56, 80] on link "01677683" at bounding box center [50, 81] width 17 height 4
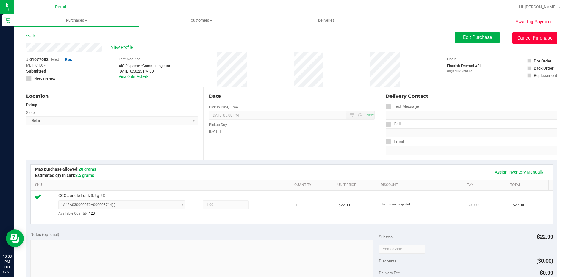
click at [533, 36] on button "Cancel Purchase" at bounding box center [534, 37] width 45 height 11
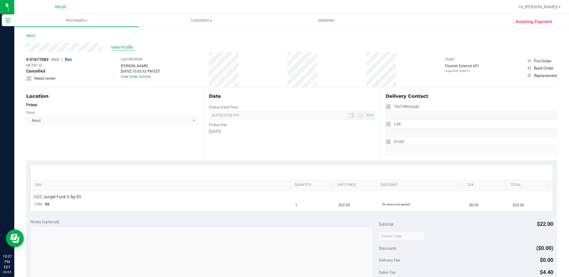
click at [126, 49] on span "View Profile" at bounding box center [123, 47] width 24 height 6
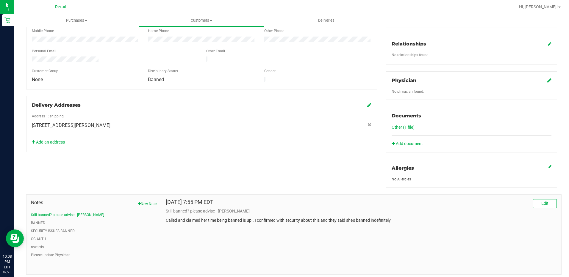
scroll to position [153, 0]
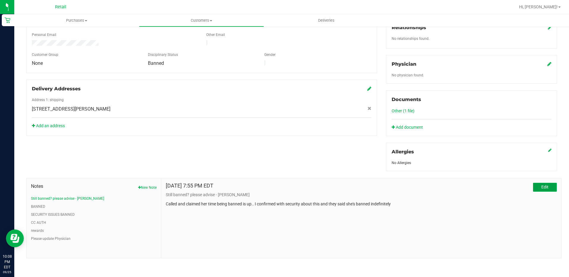
click at [548, 186] on button "Edit" at bounding box center [545, 187] width 24 height 9
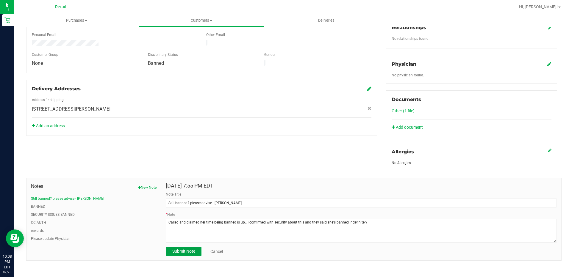
click at [189, 253] on span "Submit Note" at bounding box center [183, 251] width 23 height 5
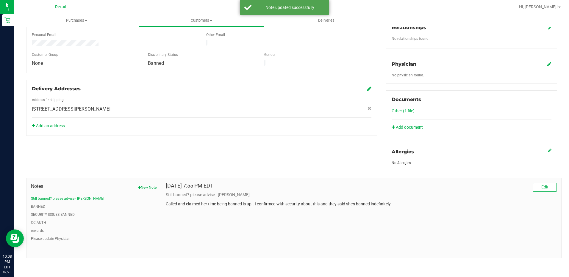
click at [150, 187] on button "New Note" at bounding box center [147, 187] width 18 height 5
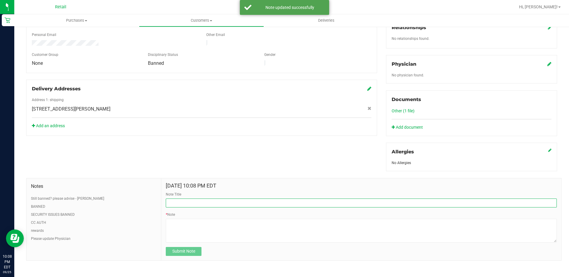
click at [196, 204] on input "Note Title" at bounding box center [361, 203] width 391 height 9
type input "Tried to place an order on [DATE]"
click at [207, 224] on textarea "* Note" at bounding box center [361, 231] width 391 height 24
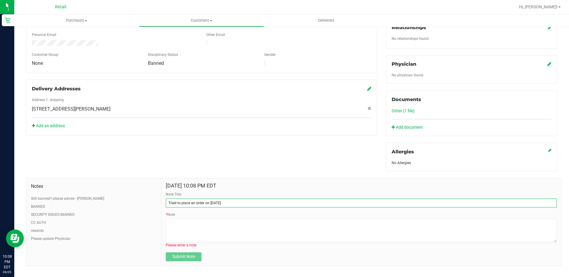
drag, startPoint x: 231, startPoint y: 204, endPoint x: 107, endPoint y: 195, distance: 124.2
click at [107, 195] on div "Notes Still banned? please advise - [PERSON_NAME] BANNED SECURITY ISSUES BANNED…" at bounding box center [293, 222] width 535 height 88
click at [175, 231] on textarea "* Note" at bounding box center [361, 231] width 391 height 24
paste textarea "Tried to place an order on [DATE]"
type textarea "Tried to place an order on [DATE]"
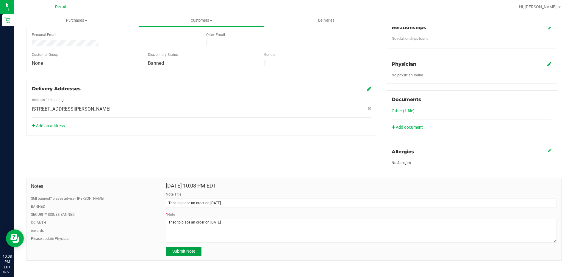
click at [190, 249] on span "Submit Note" at bounding box center [183, 251] width 23 height 5
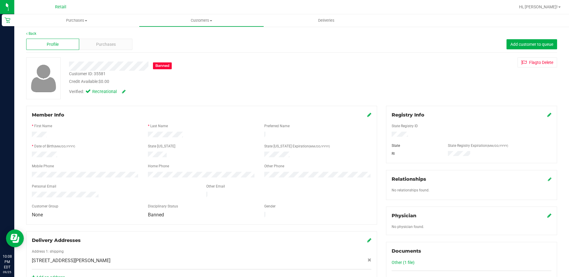
scroll to position [0, 0]
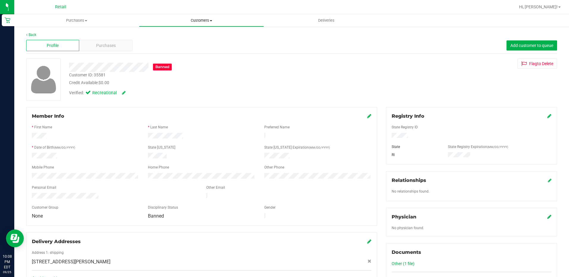
click at [205, 21] on span "Customers" at bounding box center [201, 20] width 124 height 5
click at [177, 35] on span "All customers" at bounding box center [160, 35] width 43 height 5
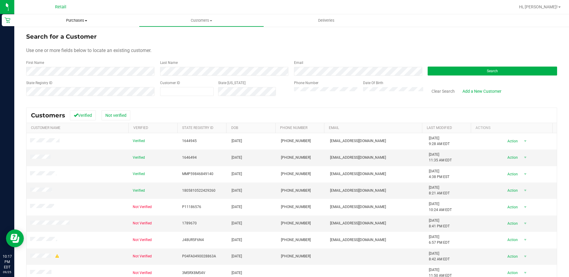
click at [78, 21] on span "Purchases" at bounding box center [76, 20] width 125 height 5
click at [59, 36] on span "Summary of purchases" at bounding box center [44, 35] width 61 height 5
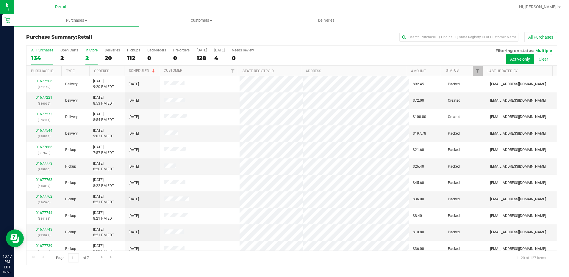
click at [88, 55] on div "2" at bounding box center [91, 58] width 12 height 7
click at [0, 0] on input "In Store 2" at bounding box center [0, 0] width 0 height 0
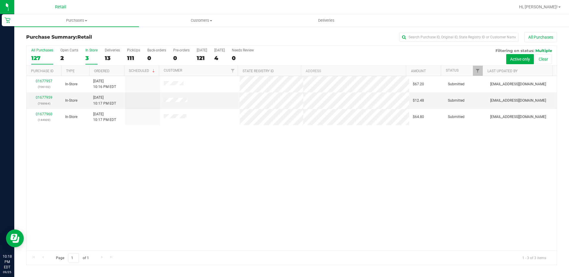
click at [34, 55] on div "127" at bounding box center [42, 58] width 22 height 7
click at [0, 0] on input "All Purchases 127" at bounding box center [0, 0] width 0 height 0
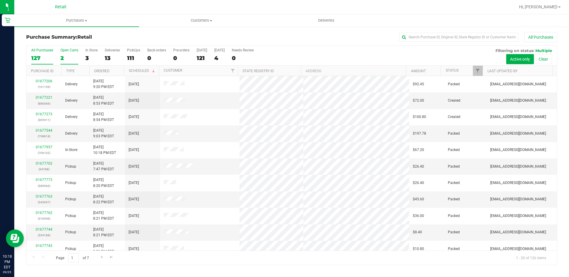
click at [60, 56] on div "2" at bounding box center [69, 58] width 18 height 7
click at [0, 0] on input "Open Carts 2" at bounding box center [0, 0] width 0 height 0
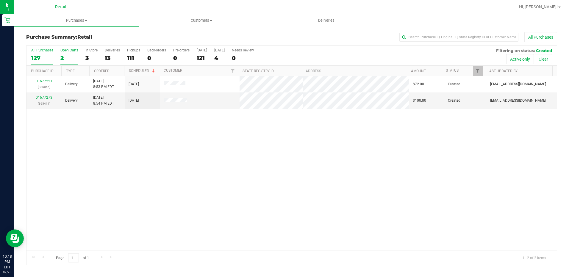
click at [37, 55] on div "127" at bounding box center [42, 58] width 22 height 7
click at [0, 0] on input "All Purchases 127" at bounding box center [0, 0] width 0 height 0
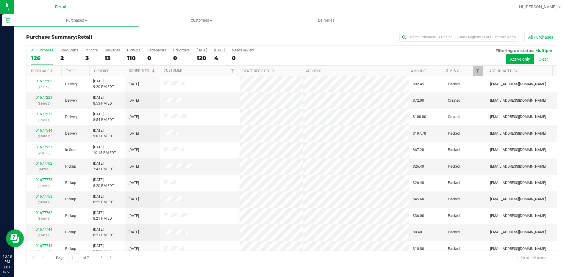
click at [242, 39] on div "All Purchases" at bounding box center [380, 37] width 354 height 10
click at [91, 58] on div "3" at bounding box center [91, 58] width 12 height 7
click at [0, 0] on input "In Store 3" at bounding box center [0, 0] width 0 height 0
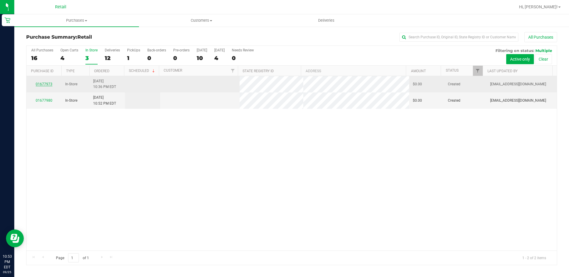
click at [45, 83] on link "01677973" at bounding box center [44, 84] width 17 height 4
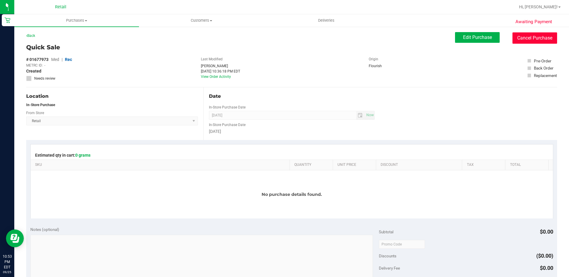
click at [534, 35] on button "Cancel Purchase" at bounding box center [534, 37] width 45 height 11
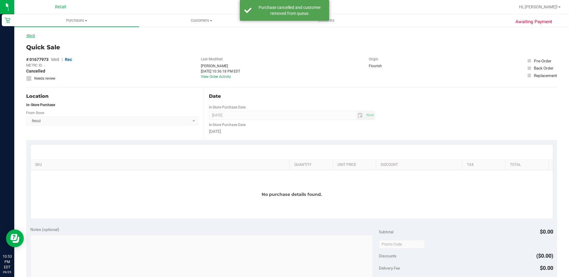
click at [35, 36] on link "Back" at bounding box center [30, 36] width 9 height 4
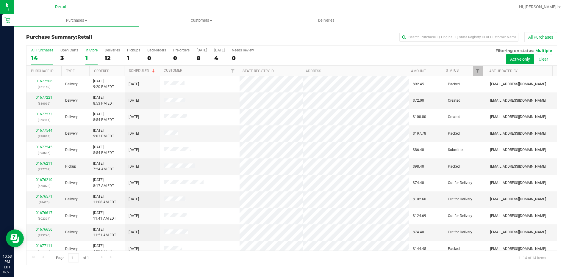
click at [93, 57] on div "1" at bounding box center [91, 58] width 12 height 7
click at [0, 0] on input "In Store 1" at bounding box center [0, 0] width 0 height 0
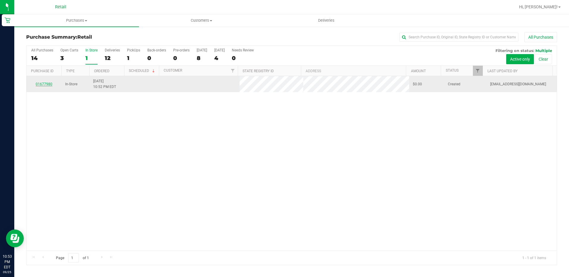
click at [46, 84] on link "01677980" at bounding box center [44, 84] width 17 height 4
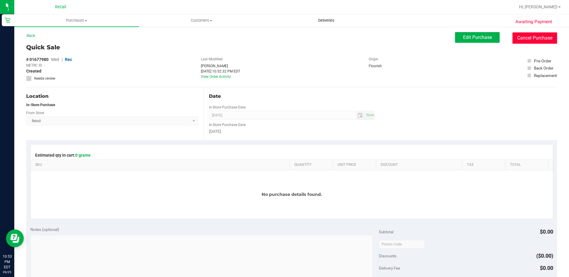
click at [540, 40] on button "Cancel Purchase" at bounding box center [534, 37] width 45 height 11
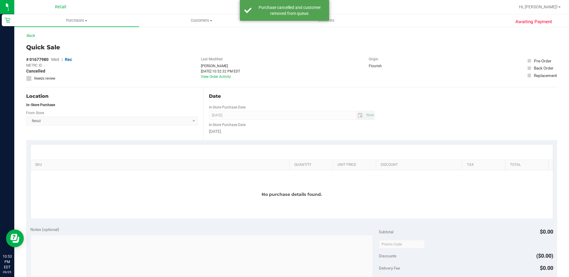
click at [33, 31] on div "Awaiting Payment Back Quick Sale # 01677980 Med | Rec METRC ID: - Cancelled Nee…" at bounding box center [291, 253] width 555 height 454
click at [33, 35] on link "Back" at bounding box center [30, 36] width 9 height 4
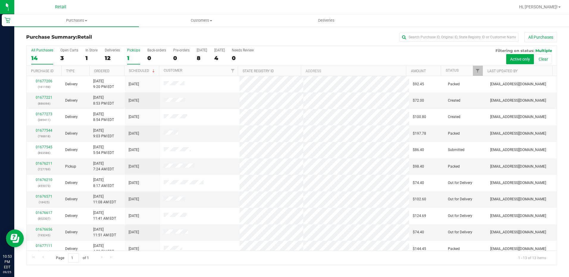
click at [128, 57] on div "1" at bounding box center [133, 58] width 13 height 7
click at [0, 0] on input "PickUps 1" at bounding box center [0, 0] width 0 height 0
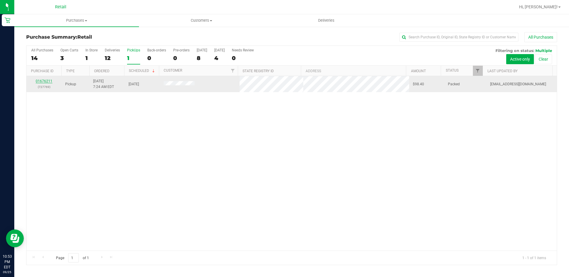
click at [42, 81] on link "01676211" at bounding box center [44, 81] width 17 height 4
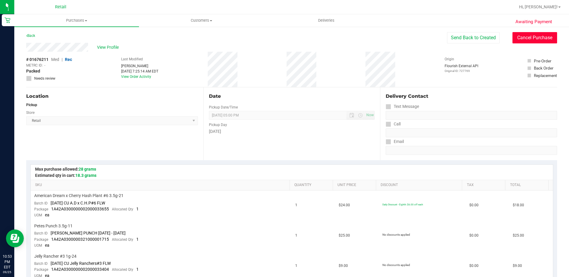
click at [541, 35] on button "Cancel Purchase" at bounding box center [534, 37] width 45 height 11
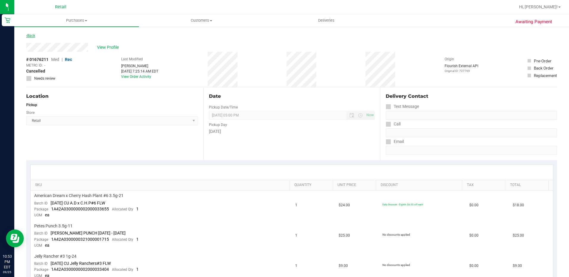
click at [34, 34] on link "Back" at bounding box center [30, 36] width 9 height 4
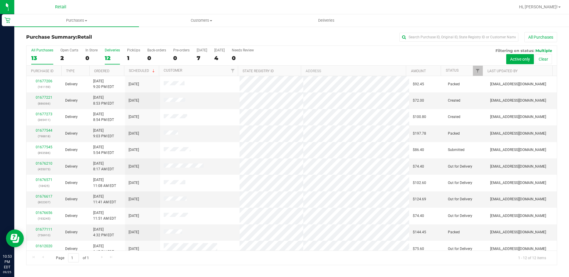
click at [107, 57] on div "12" at bounding box center [112, 58] width 15 height 7
click at [0, 0] on input "Deliveries 12" at bounding box center [0, 0] width 0 height 0
click at [34, 58] on div "12" at bounding box center [42, 58] width 22 height 7
click at [0, 0] on input "All Purchases 12" at bounding box center [0, 0] width 0 height 0
click at [214, 59] on div "4" at bounding box center [219, 58] width 10 height 7
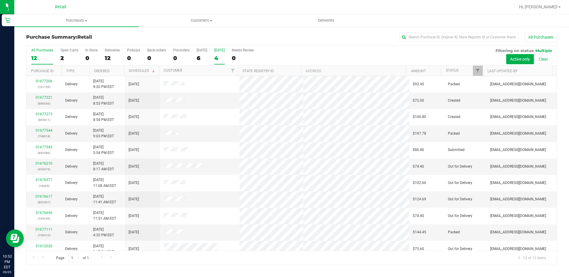
click at [0, 0] on input "Tomorrow 4" at bounding box center [0, 0] width 0 height 0
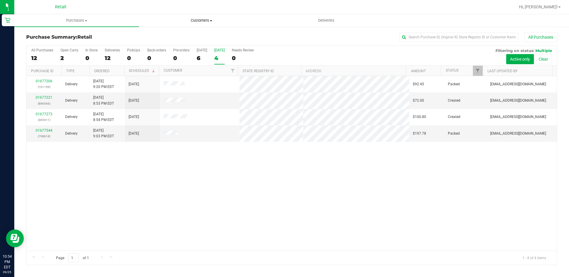
click at [185, 23] on span "Customers" at bounding box center [201, 20] width 124 height 5
click at [157, 36] on span "All customers" at bounding box center [160, 35] width 43 height 5
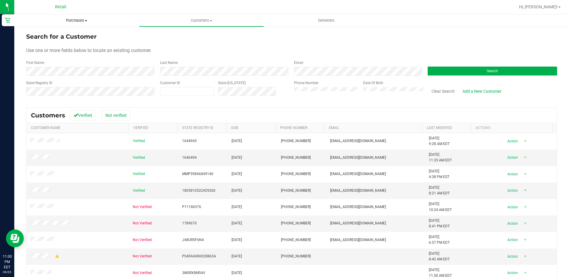
click at [81, 18] on span "Purchases" at bounding box center [76, 20] width 125 height 5
click at [66, 34] on span "Summary of purchases" at bounding box center [44, 35] width 61 height 5
